Goal: Book appointment/travel/reservation

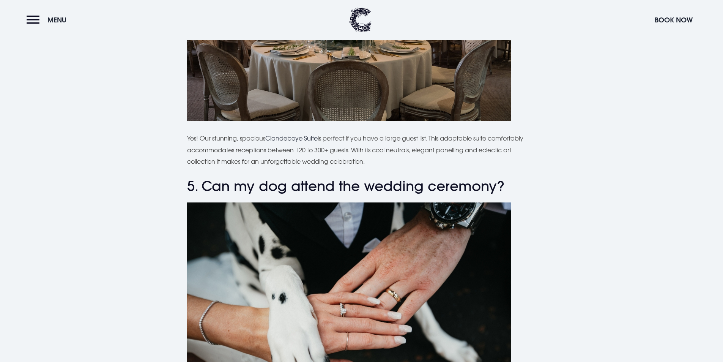
scroll to position [1253, 0]
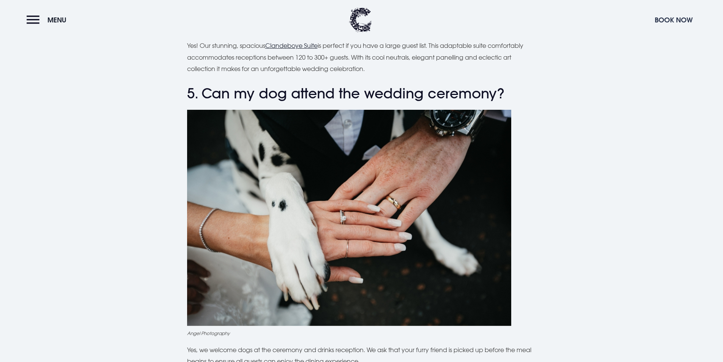
click at [673, 24] on button "Book Now" at bounding box center [674, 20] width 46 height 16
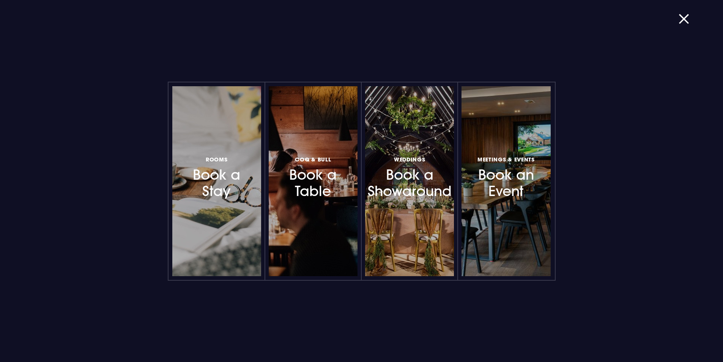
click at [627, 91] on div "Rooms Book a Stay Coq & Bull Book a Table Weddings Book a Showaround Meetings &…" at bounding box center [361, 181] width 547 height 362
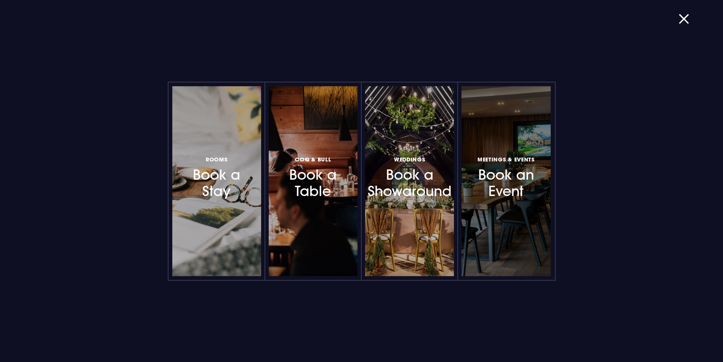
click at [523, 169] on h3 "Meetings & Events Book an Event" at bounding box center [506, 177] width 66 height 45
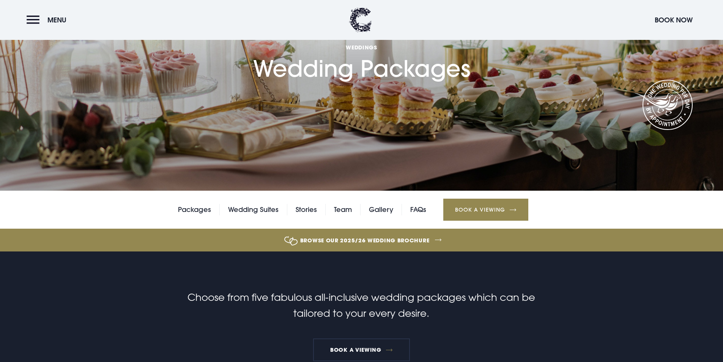
scroll to position [190, 0]
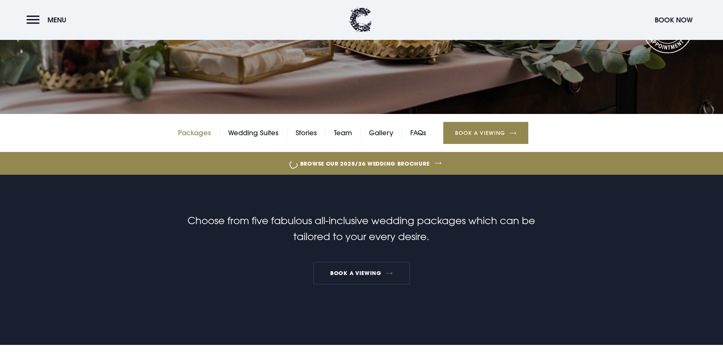
click at [205, 134] on link "Packages" at bounding box center [194, 132] width 33 height 11
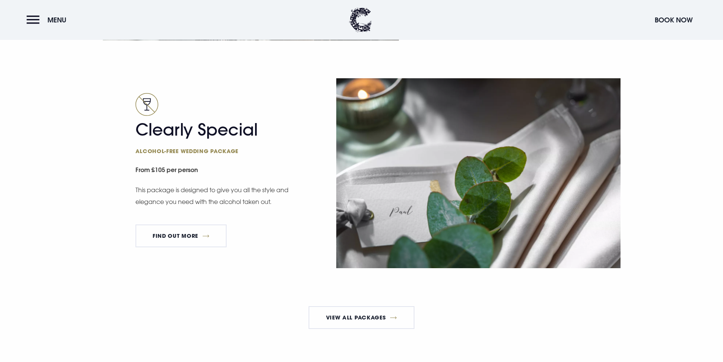
scroll to position [1557, 0]
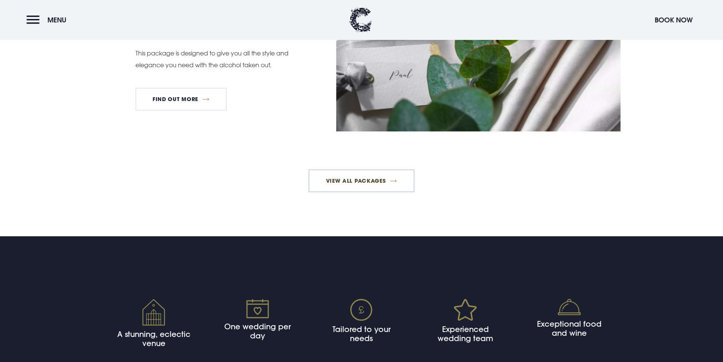
click at [352, 190] on link "View All Packages" at bounding box center [362, 180] width 106 height 23
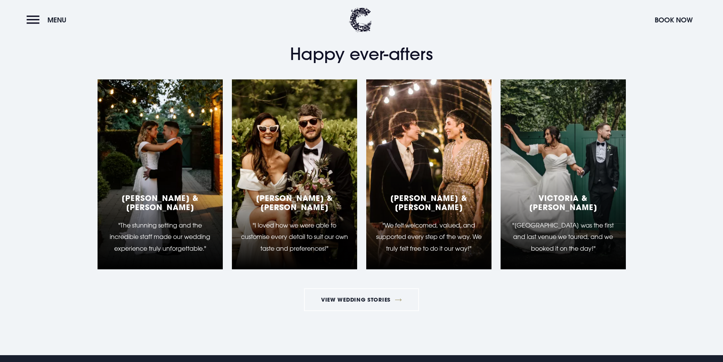
scroll to position [2051, 0]
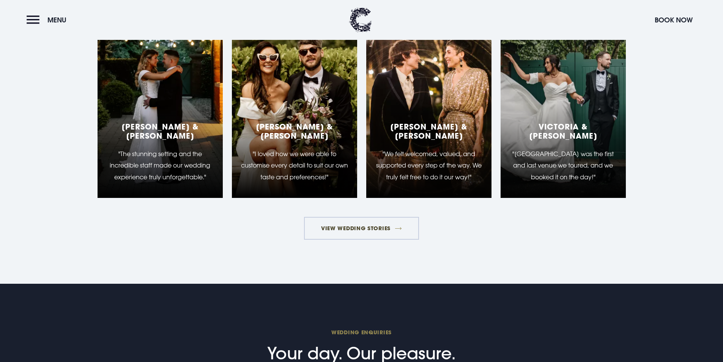
click at [345, 231] on link "View Wedding Stories" at bounding box center [361, 228] width 115 height 23
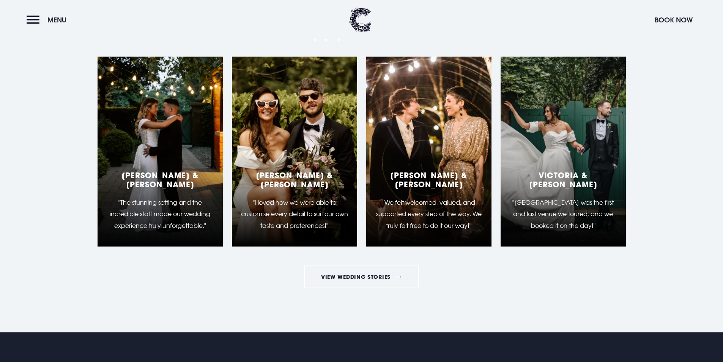
scroll to position [2089, 0]
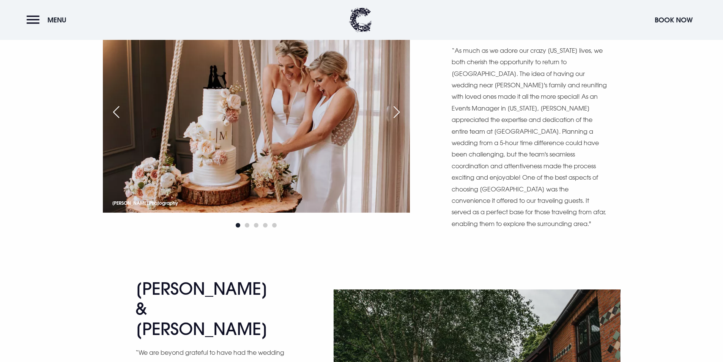
scroll to position [6001, 0]
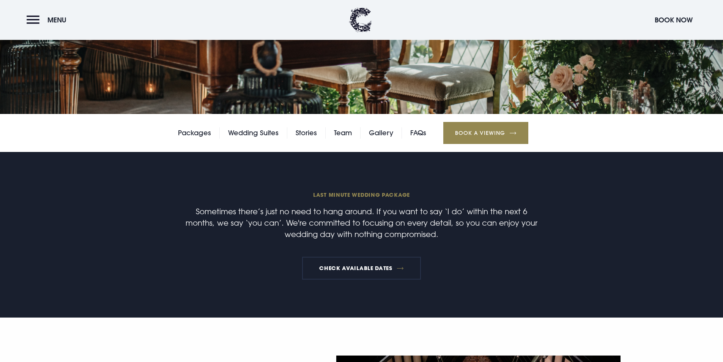
scroll to position [304, 0]
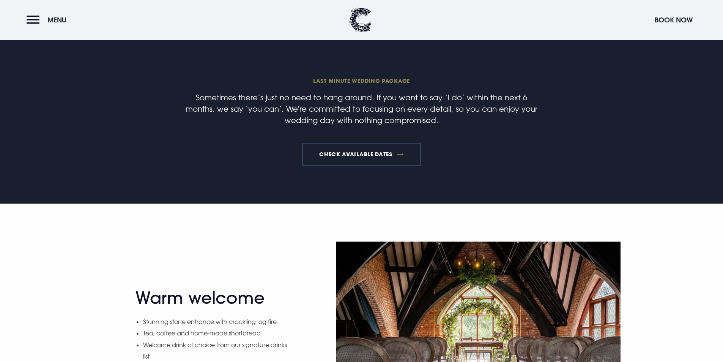
click at [356, 151] on link "Check available dates" at bounding box center [361, 154] width 119 height 23
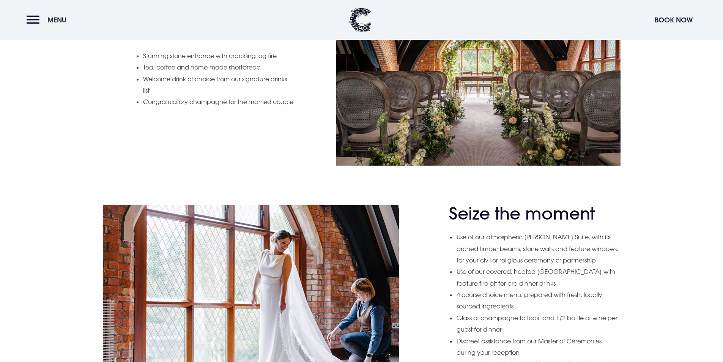
scroll to position [798, 0]
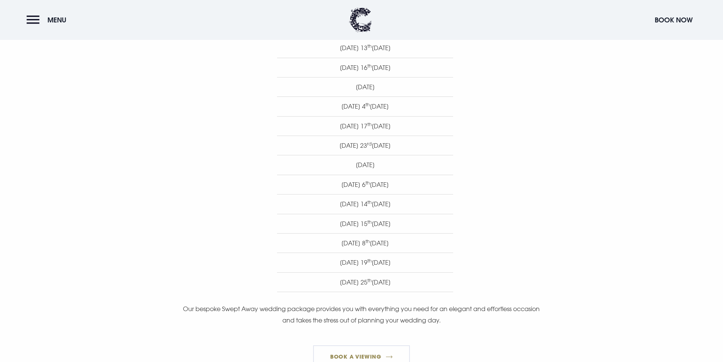
scroll to position [494, 0]
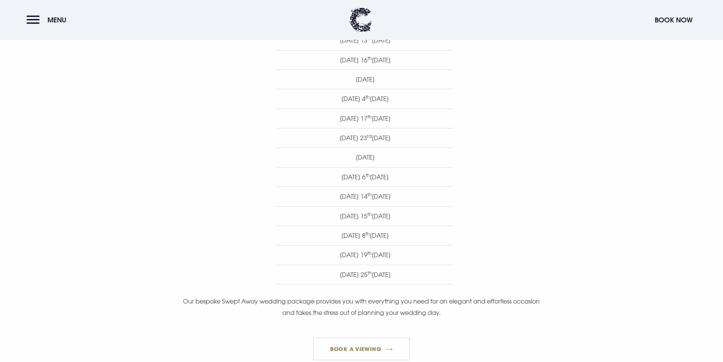
click at [366, 100] on sup "th" at bounding box center [368, 97] width 4 height 6
click at [373, 106] on li "Sunday 4 th January 2026" at bounding box center [365, 98] width 176 height 19
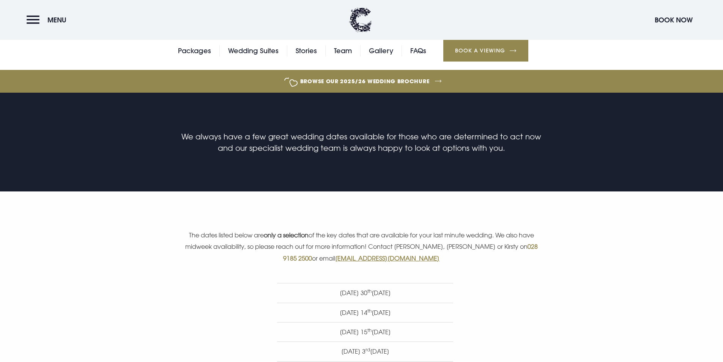
scroll to position [114, 0]
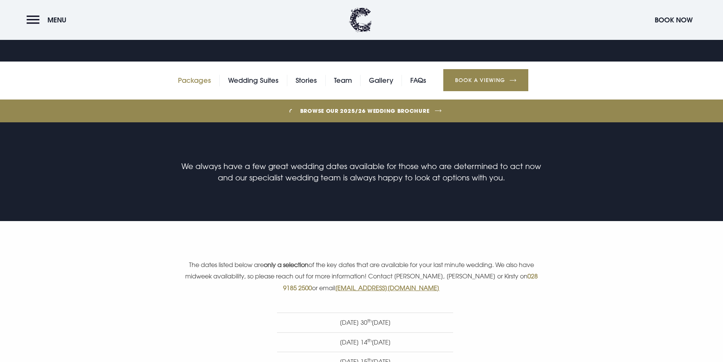
click at [202, 84] on link "Packages" at bounding box center [194, 80] width 33 height 11
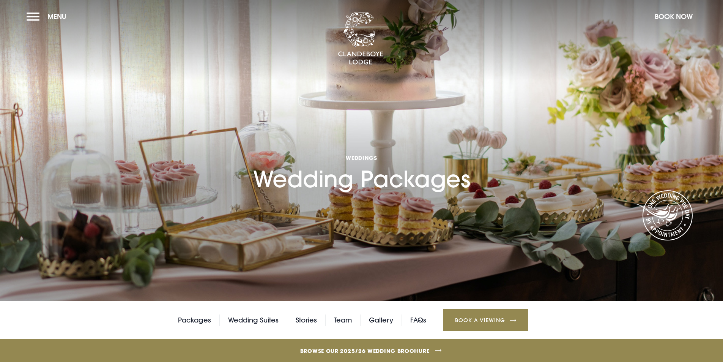
scroll to position [228, 0]
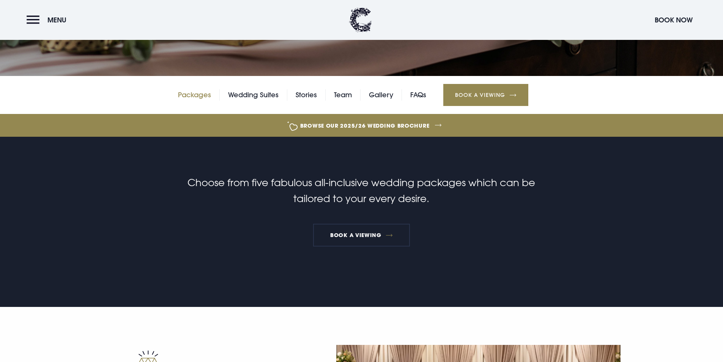
click at [206, 100] on link "Packages" at bounding box center [194, 94] width 33 height 11
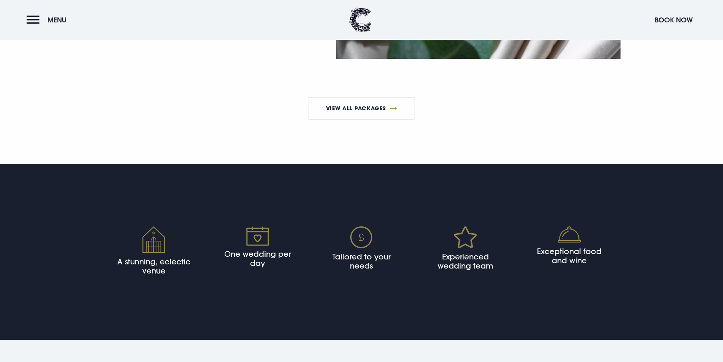
scroll to position [1633, 0]
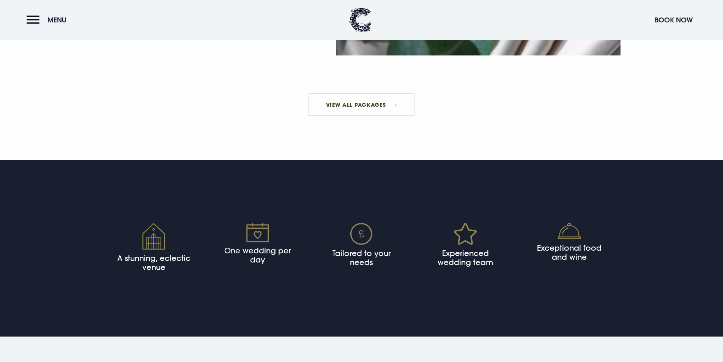
click at [344, 111] on link "View All Packages" at bounding box center [362, 104] width 106 height 23
